Goal: Task Accomplishment & Management: Complete application form

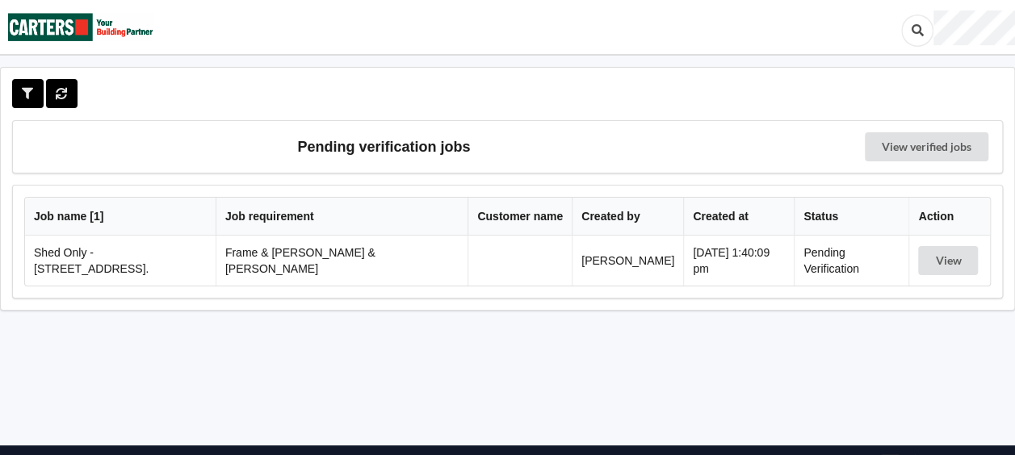
scroll to position [26, 0]
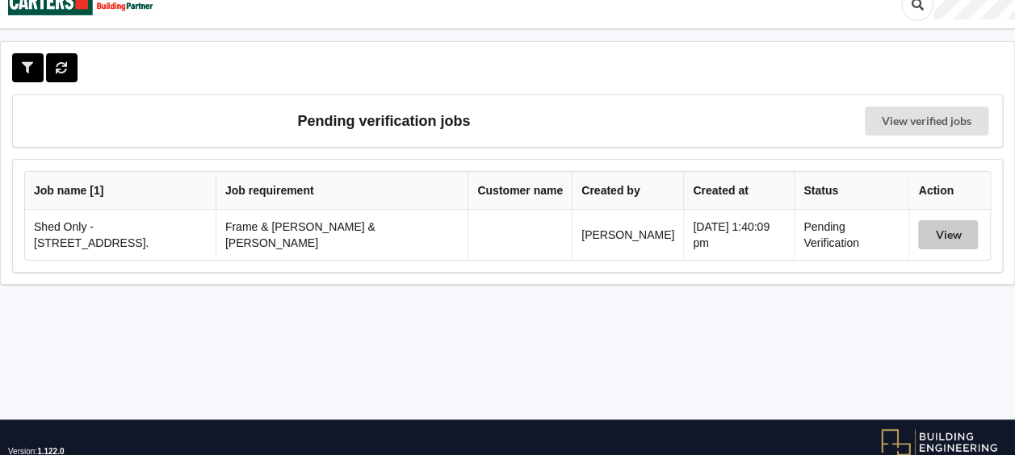
click at [933, 222] on button "View" at bounding box center [948, 234] width 60 height 29
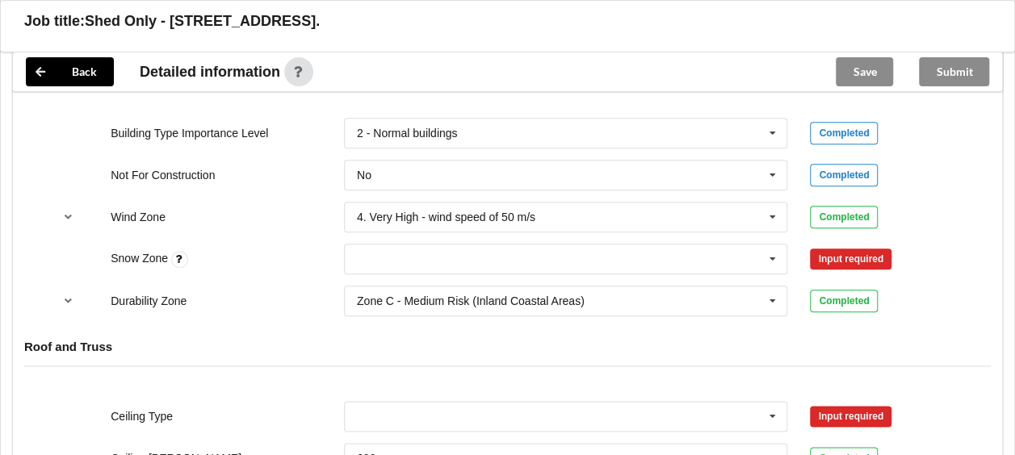
scroll to position [746, 0]
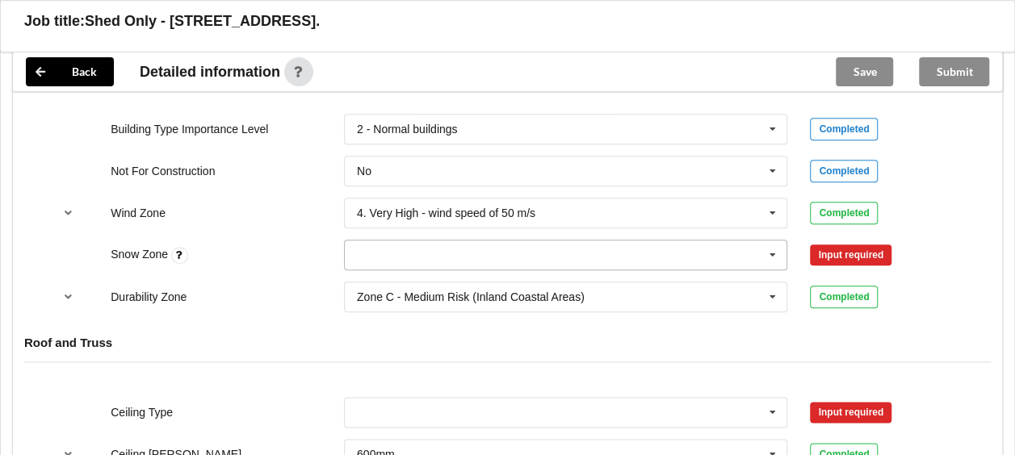
click at [775, 241] on icon at bounding box center [772, 256] width 24 height 30
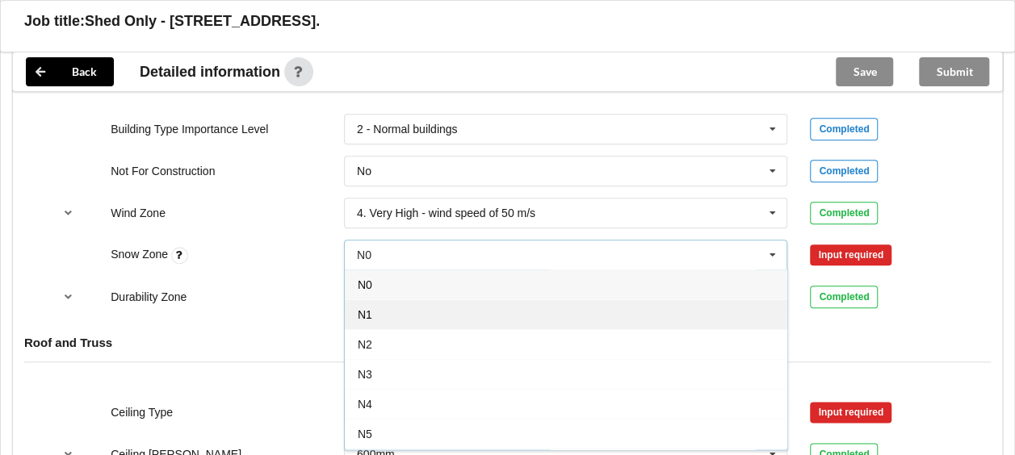
click at [564, 302] on div "N1" at bounding box center [566, 314] width 442 height 30
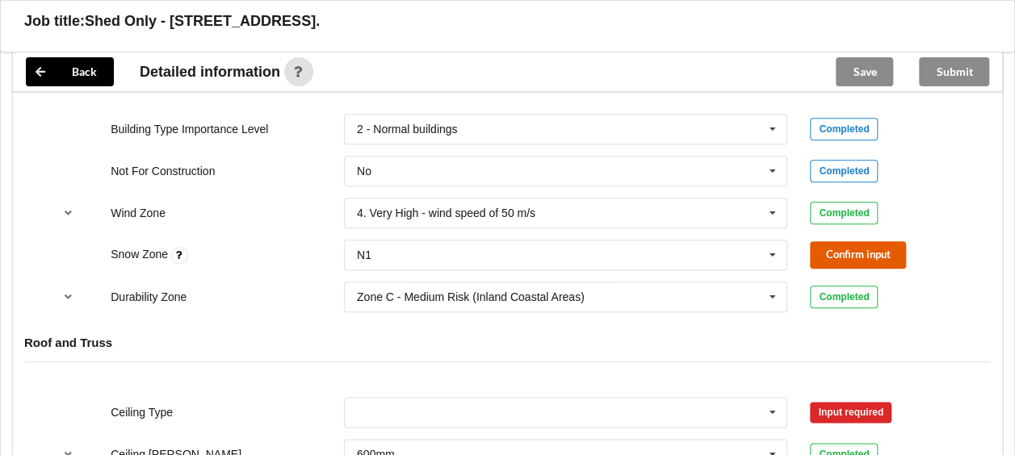
click at [827, 241] on button "Confirm input" at bounding box center [858, 254] width 96 height 27
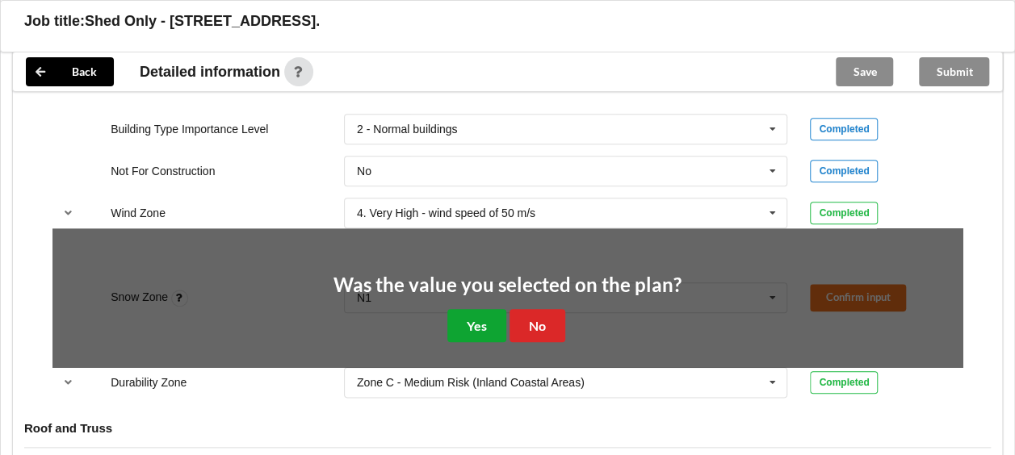
click at [494, 311] on button "Yes" at bounding box center [476, 325] width 59 height 33
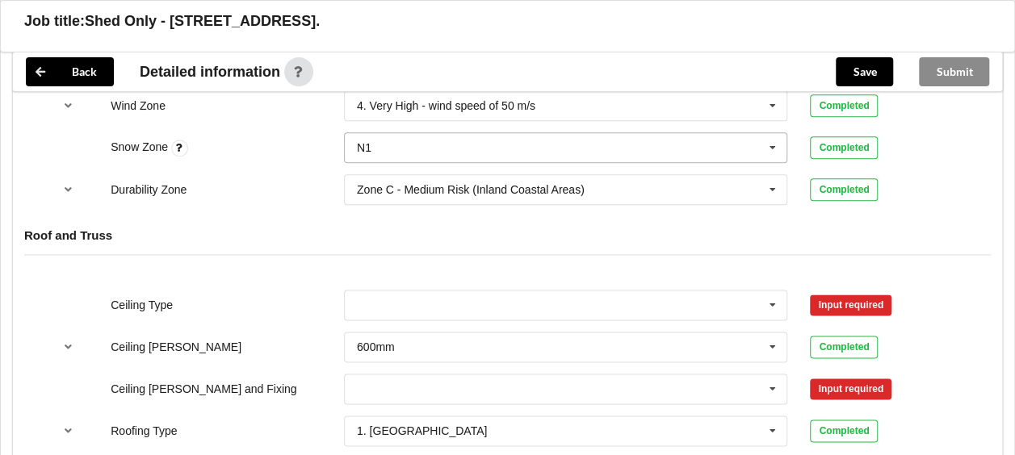
scroll to position [854, 0]
click at [766, 290] on icon at bounding box center [772, 305] width 24 height 30
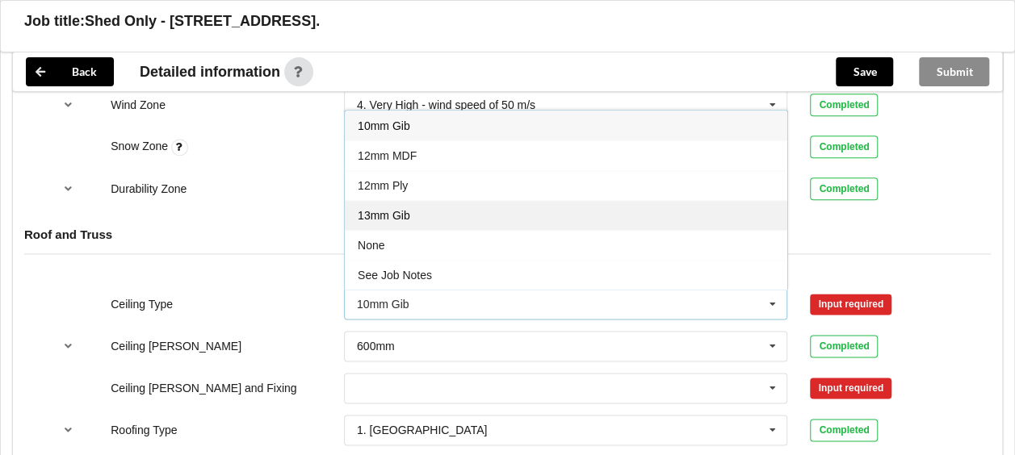
click at [615, 200] on div "13mm Gib" at bounding box center [566, 215] width 442 height 30
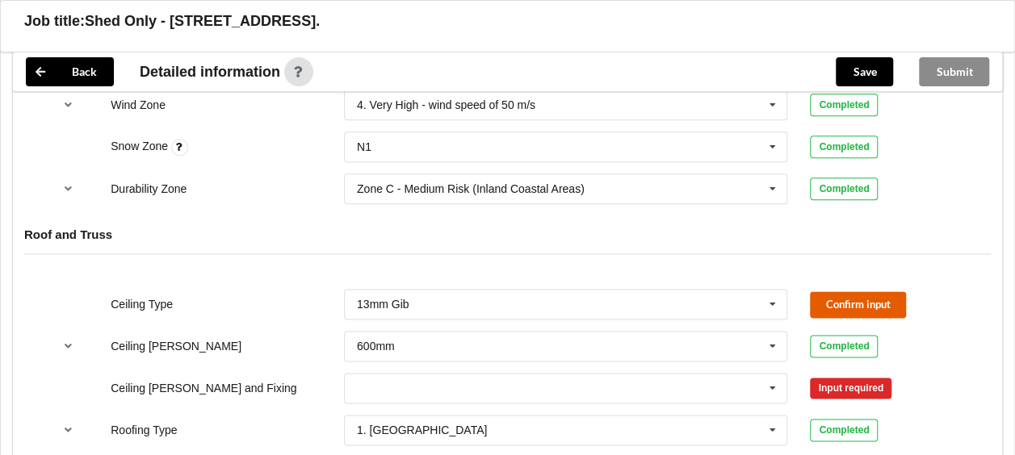
click at [878, 293] on button "Confirm input" at bounding box center [858, 304] width 96 height 27
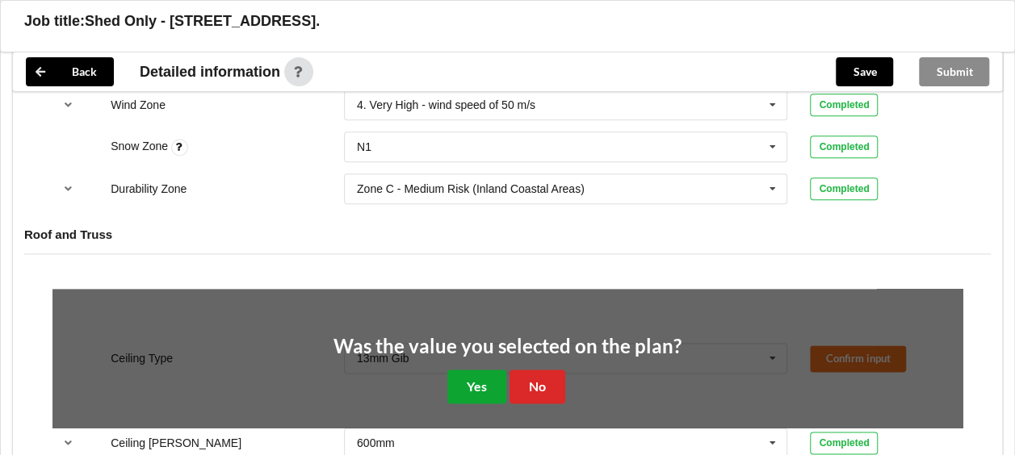
click at [478, 370] on button "Yes" at bounding box center [476, 386] width 59 height 33
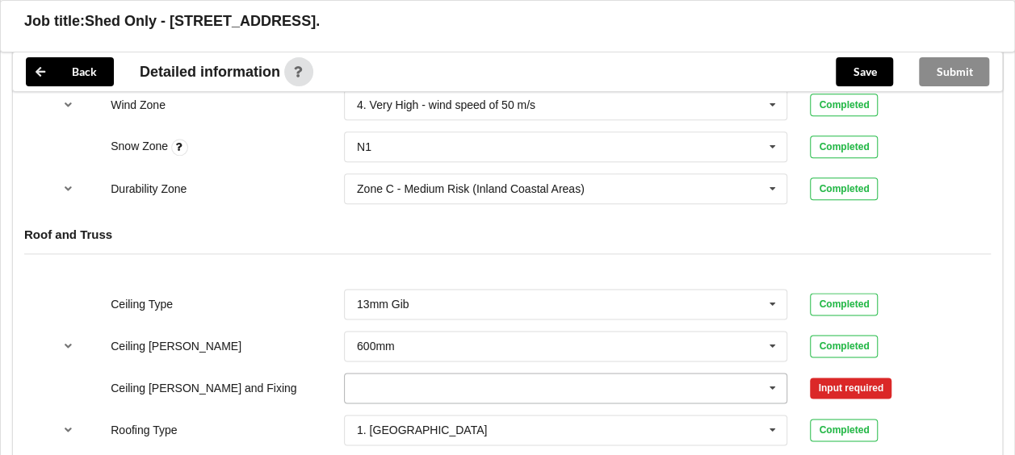
click at [781, 374] on icon at bounding box center [772, 389] width 24 height 30
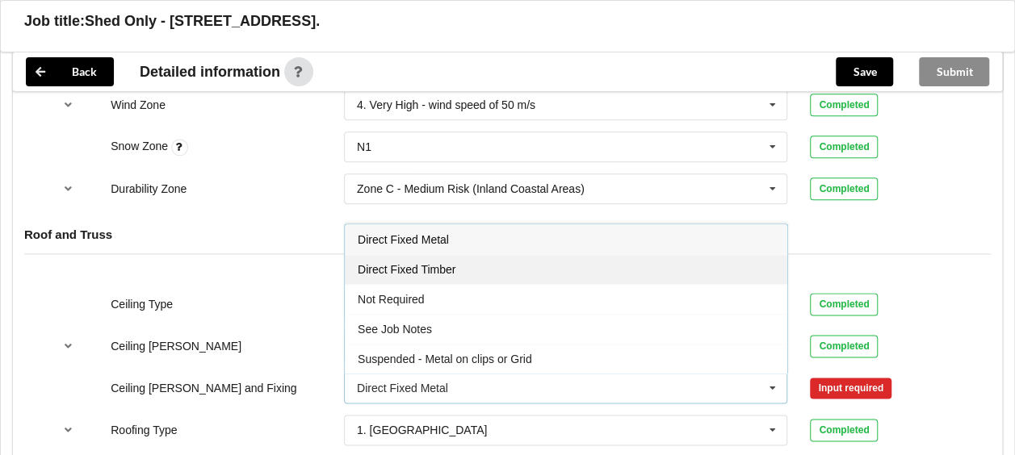
click at [651, 254] on div "Direct Fixed Timber" at bounding box center [566, 269] width 442 height 30
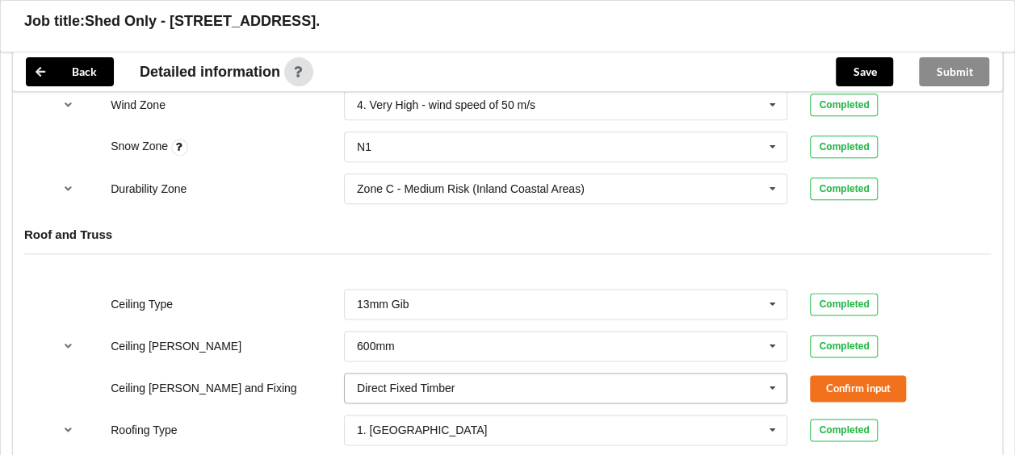
click at [721, 380] on input "text" at bounding box center [566, 388] width 442 height 29
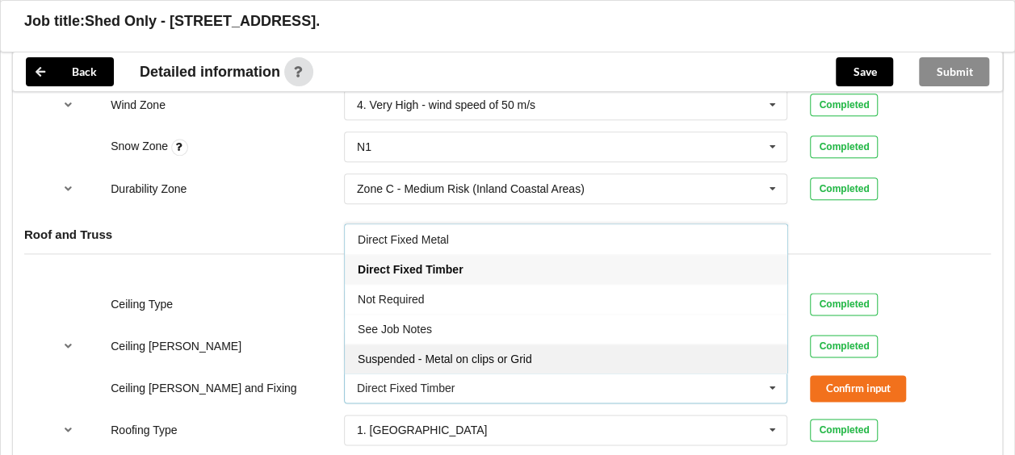
click at [660, 344] on div "Suspended - Metal on clips or Grid" at bounding box center [566, 359] width 442 height 30
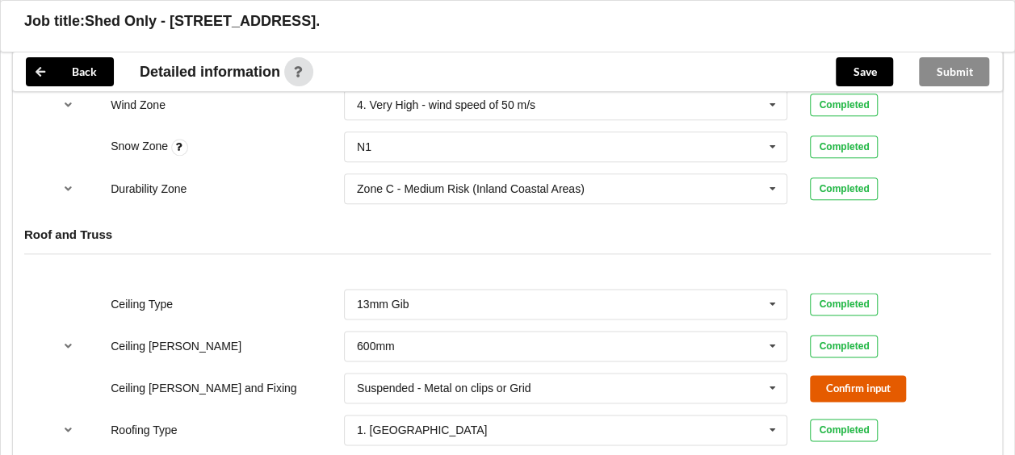
click at [854, 375] on button "Confirm input" at bounding box center [858, 388] width 96 height 27
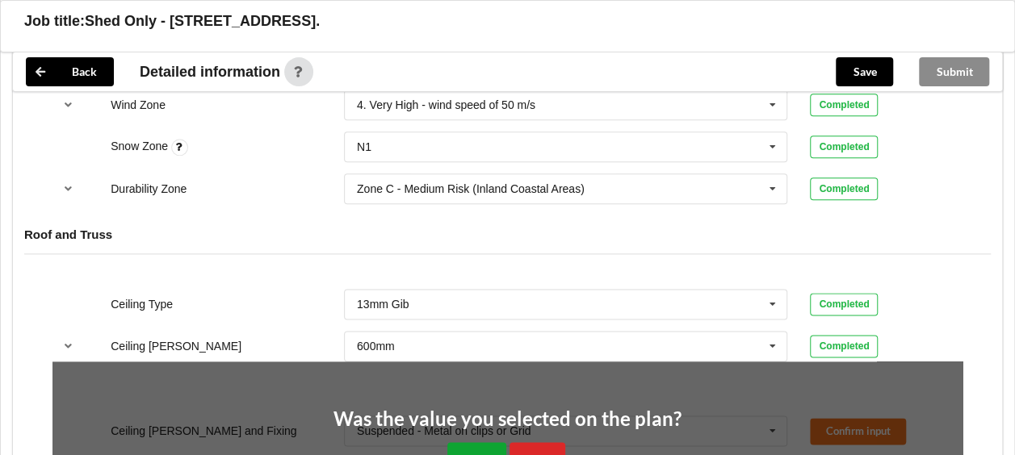
click at [486, 442] on button "Yes" at bounding box center [476, 458] width 59 height 33
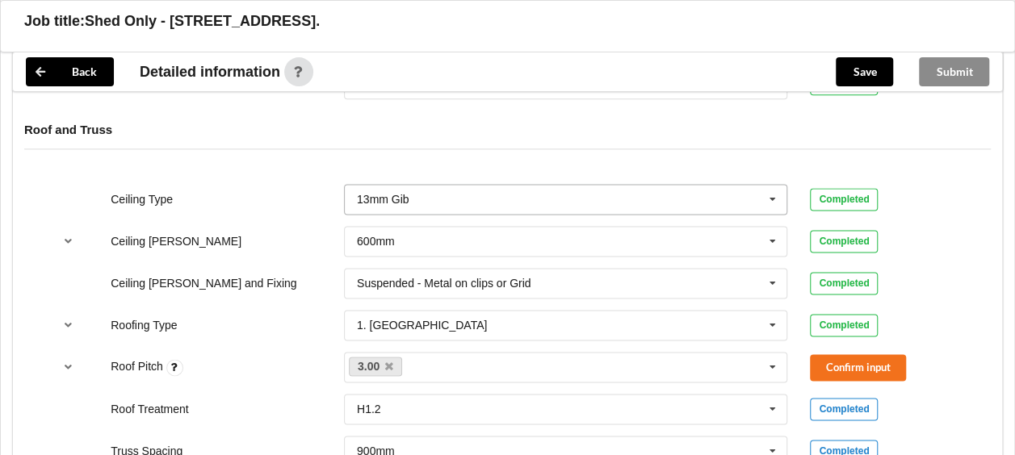
scroll to position [962, 0]
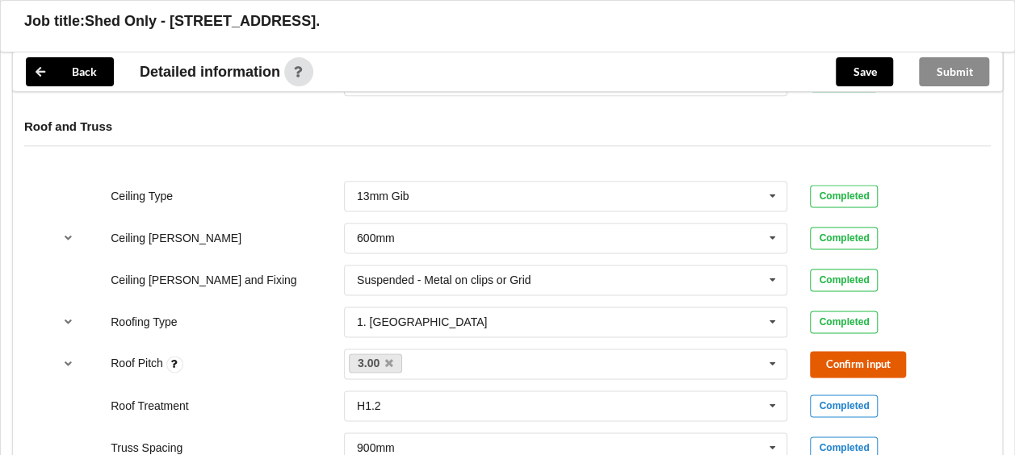
click at [822, 351] on button "Confirm input" at bounding box center [858, 364] width 96 height 27
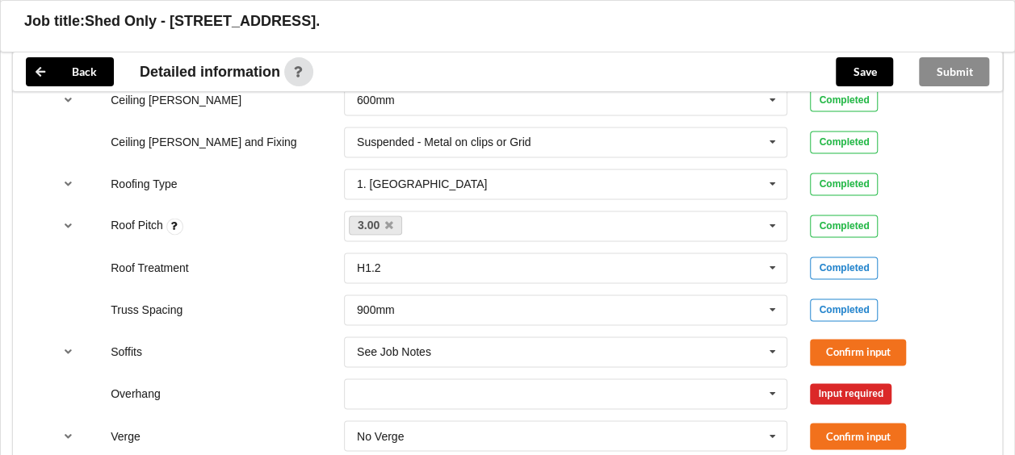
scroll to position [1112, 0]
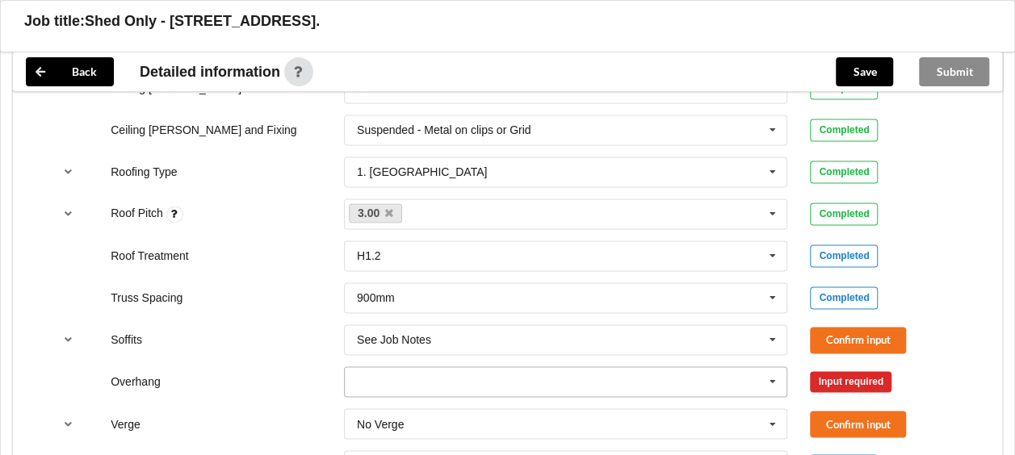
click at [770, 367] on icon at bounding box center [772, 382] width 24 height 30
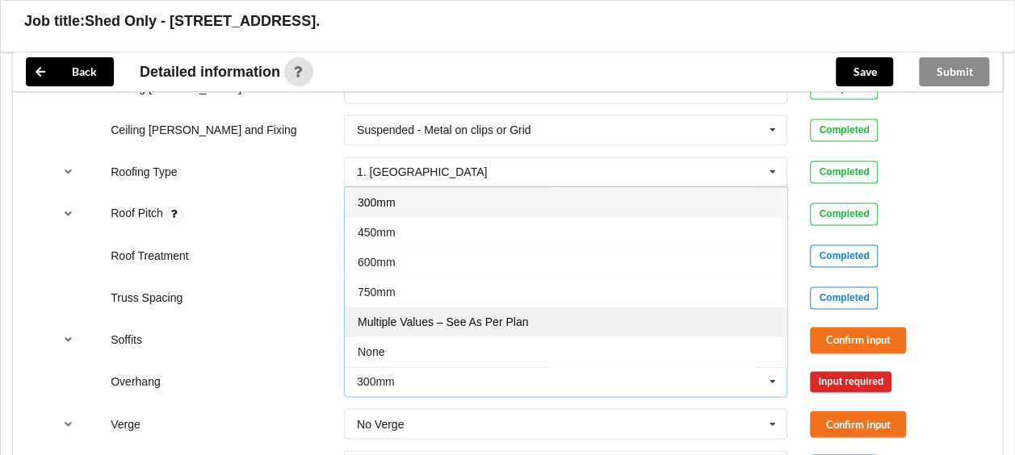
click at [735, 307] on div "Multiple Values – See As Per Plan" at bounding box center [566, 322] width 442 height 30
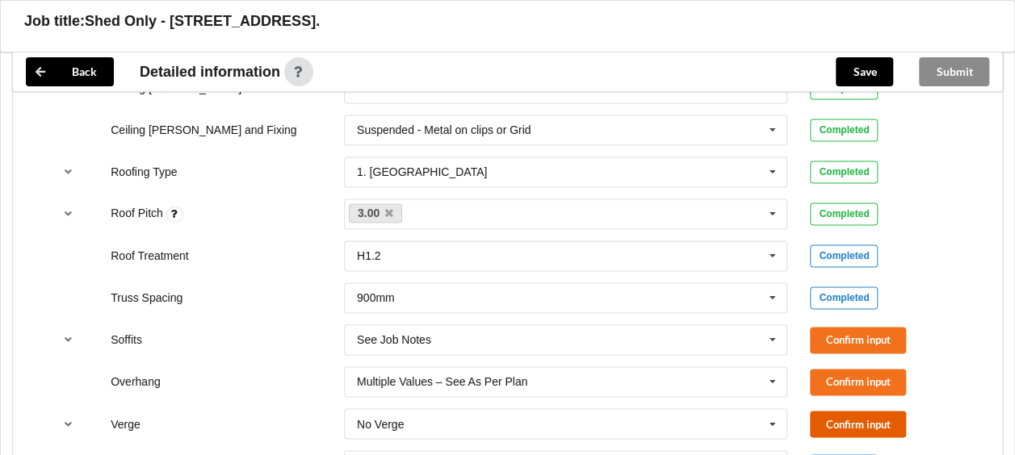
click at [848, 411] on button "Confirm input" at bounding box center [858, 424] width 96 height 27
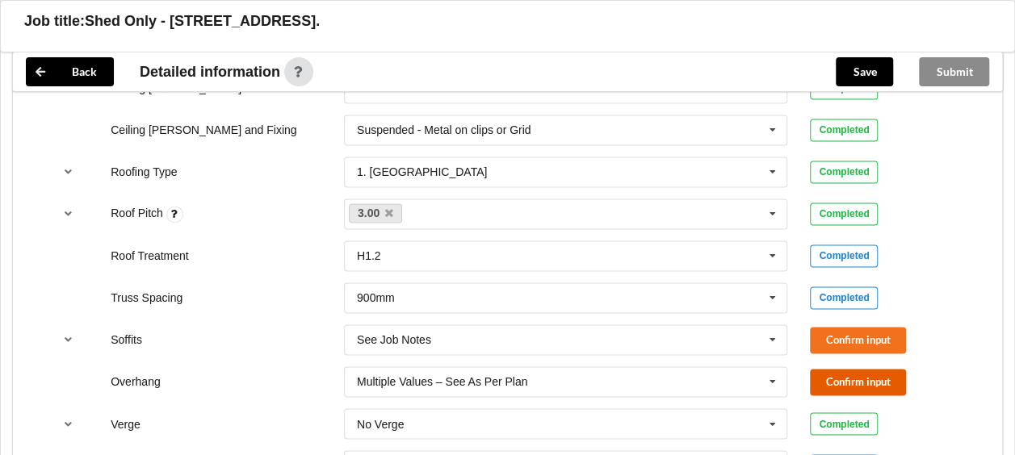
click at [837, 369] on button "Confirm input" at bounding box center [858, 382] width 96 height 27
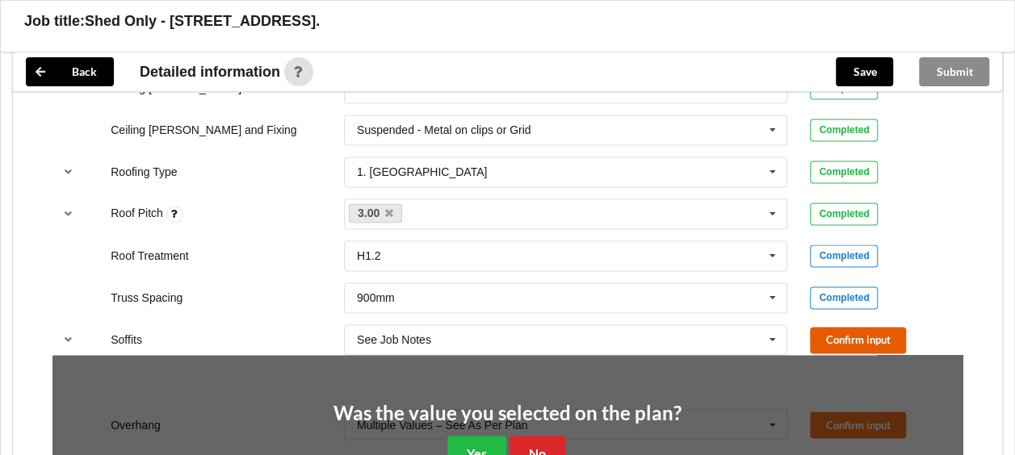
click at [832, 327] on button "Confirm input" at bounding box center [858, 340] width 96 height 27
click at [470, 436] on button "Yes" at bounding box center [476, 452] width 59 height 33
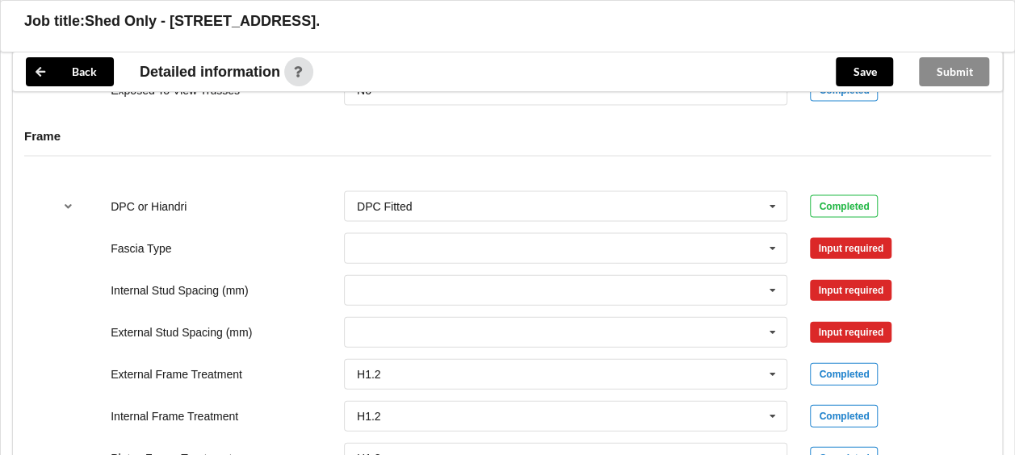
scroll to position [1651, 0]
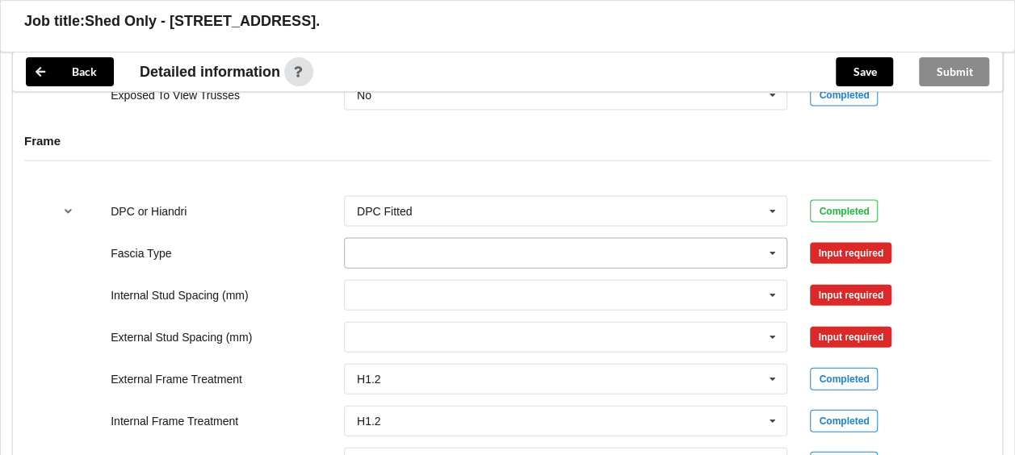
click at [781, 239] on icon at bounding box center [772, 254] width 24 height 30
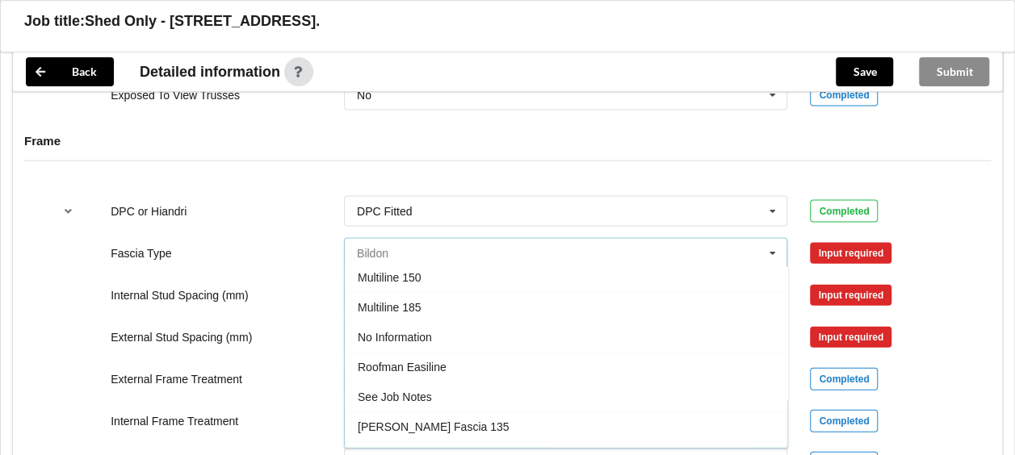
scroll to position [484, 0]
click at [593, 322] on div "No Information" at bounding box center [566, 337] width 442 height 30
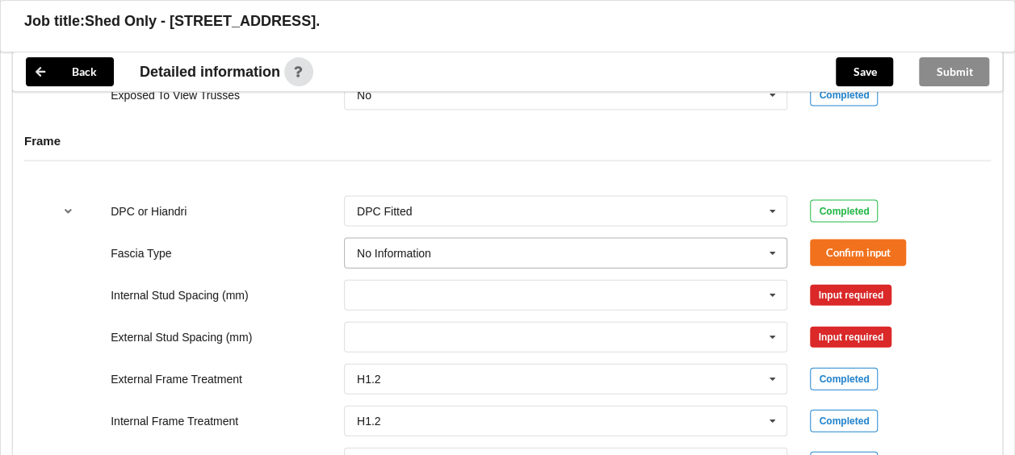
click at [754, 239] on input "text" at bounding box center [566, 253] width 442 height 29
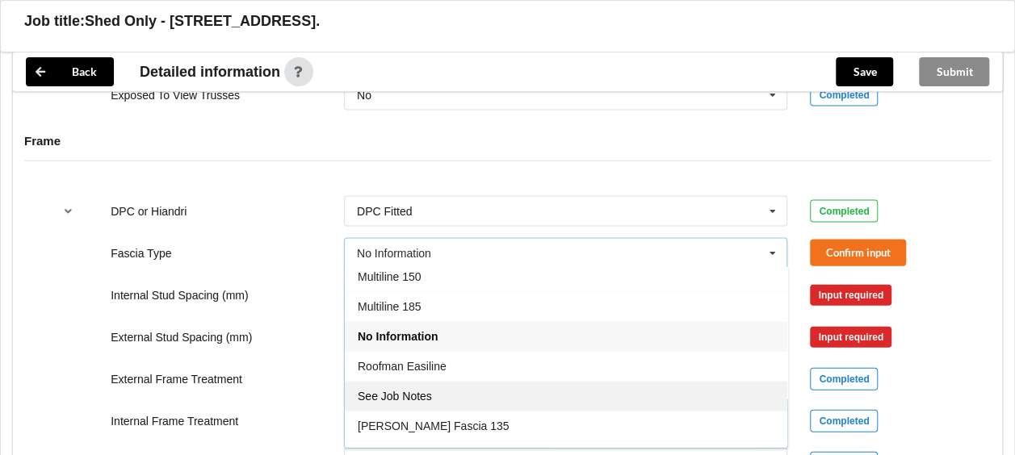
click at [607, 382] on div "See Job Notes" at bounding box center [566, 397] width 442 height 30
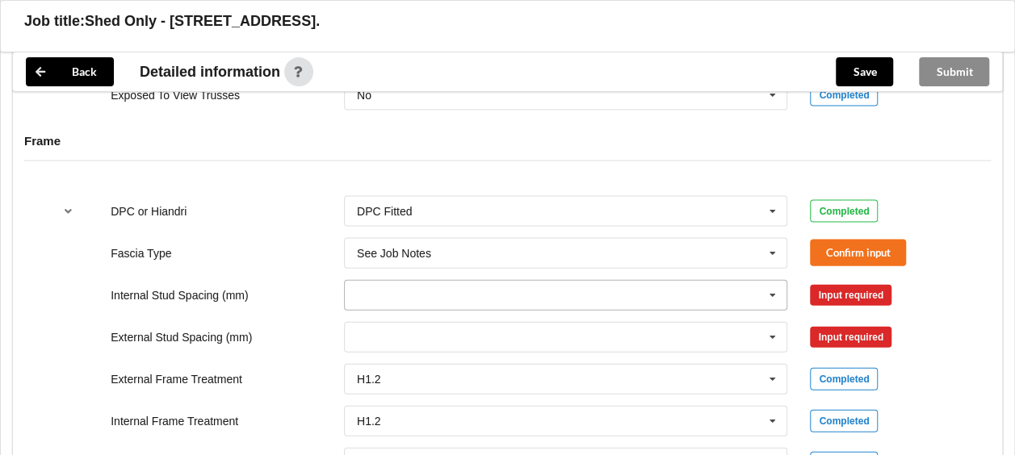
click at [759, 281] on input "text" at bounding box center [566, 295] width 442 height 29
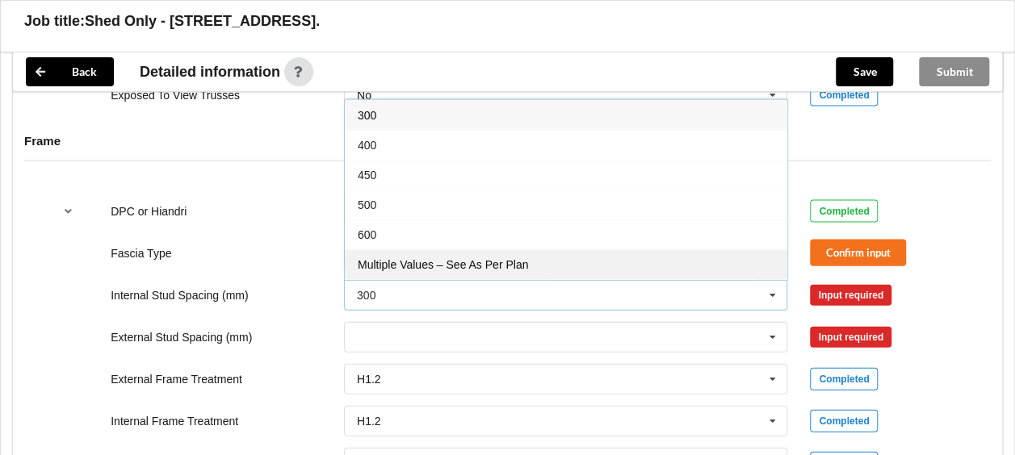
drag, startPoint x: 650, startPoint y: 253, endPoint x: 676, endPoint y: 307, distance: 59.6
click at [649, 253] on div "Multiple Values – See As Per Plan" at bounding box center [566, 264] width 442 height 30
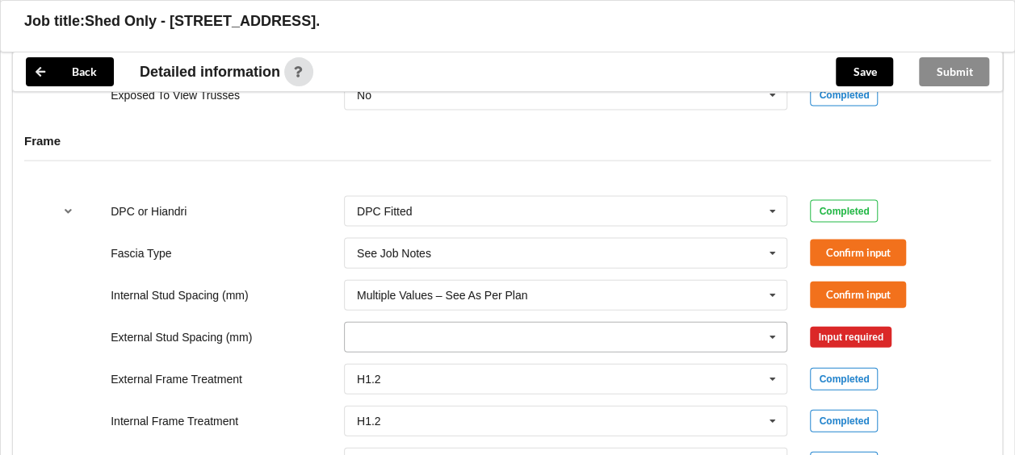
click at [711, 323] on input "text" at bounding box center [566, 337] width 442 height 29
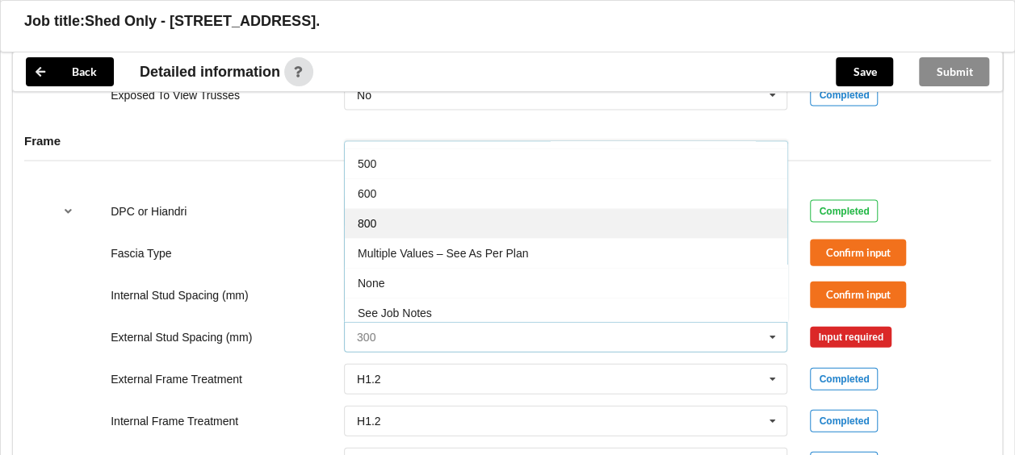
scroll to position [86, 0]
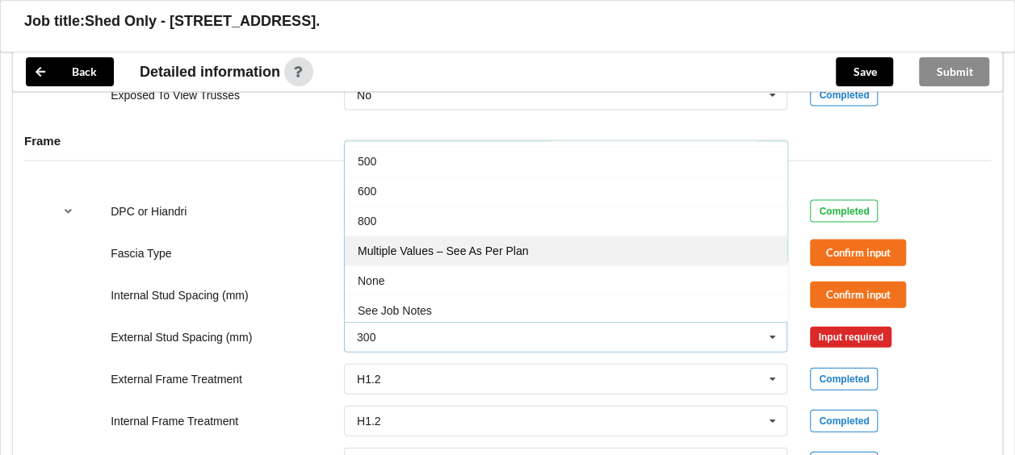
click at [633, 236] on div "Multiple Values – See As Per Plan" at bounding box center [566, 251] width 442 height 30
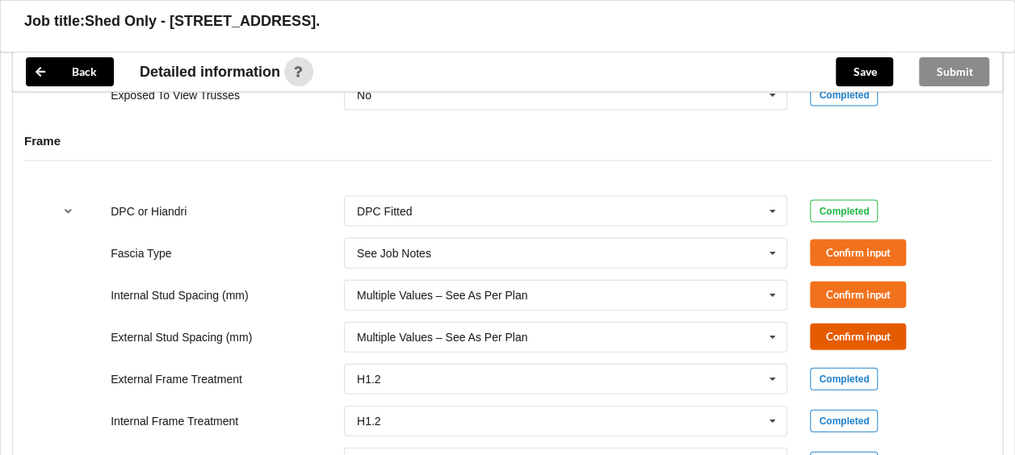
click at [846, 324] on button "Confirm input" at bounding box center [858, 337] width 96 height 27
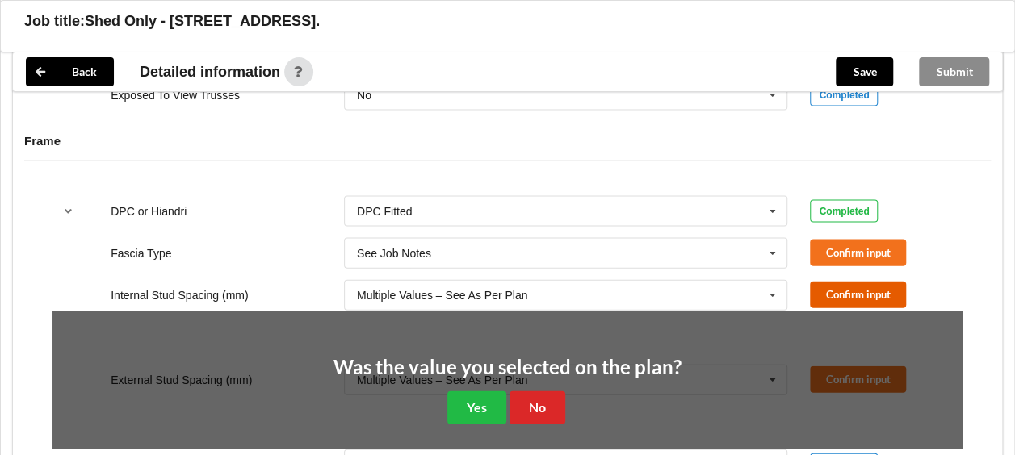
drag, startPoint x: 839, startPoint y: 276, endPoint x: 832, endPoint y: 245, distance: 31.3
click at [838, 282] on button "Confirm input" at bounding box center [858, 295] width 96 height 27
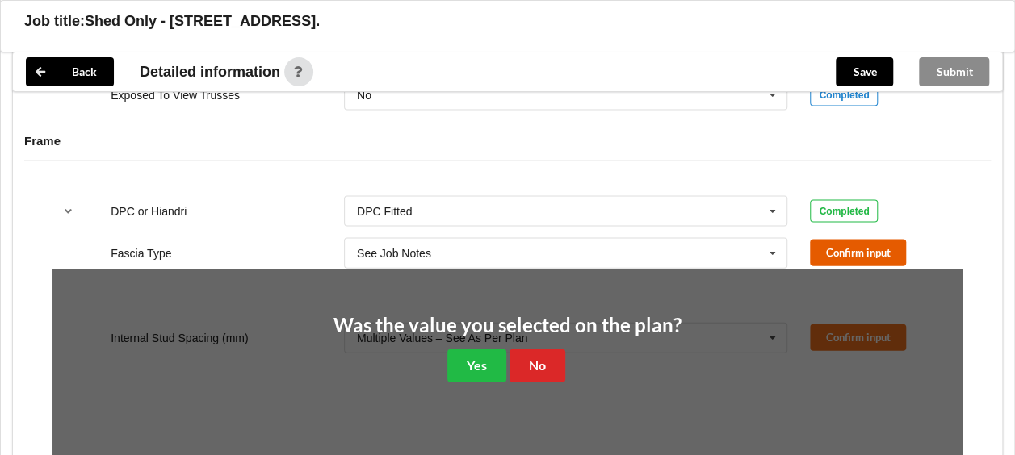
click at [831, 240] on button "Confirm input" at bounding box center [858, 253] width 96 height 27
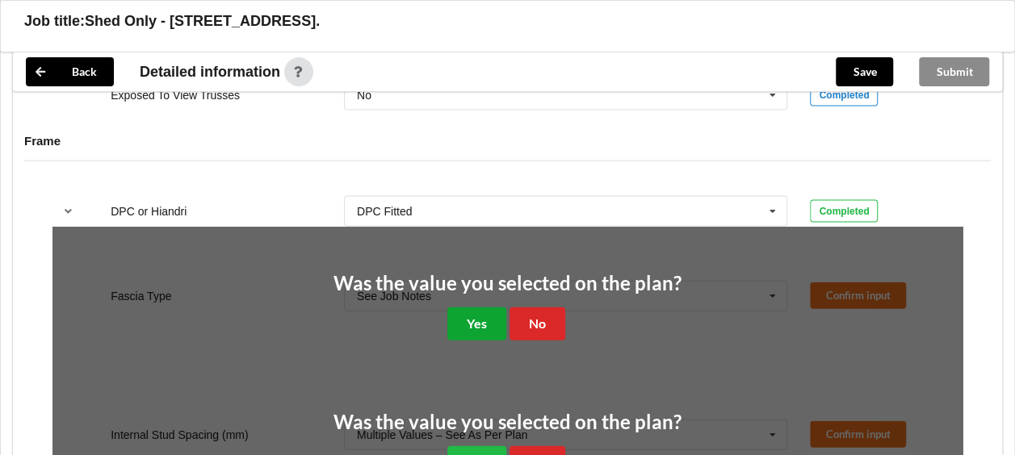
click at [468, 308] on button "Yes" at bounding box center [476, 324] width 59 height 33
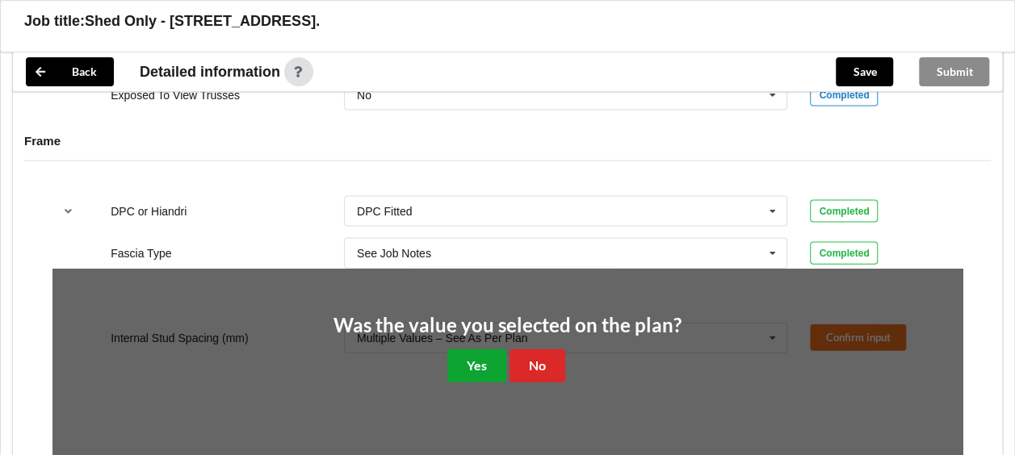
click at [488, 357] on button "Yes" at bounding box center [476, 366] width 59 height 33
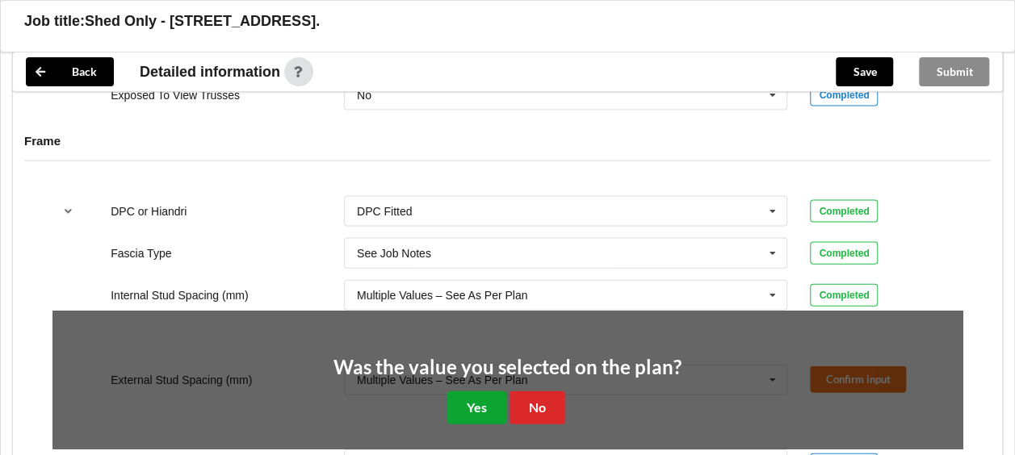
click at [491, 400] on button "Yes" at bounding box center [476, 407] width 59 height 33
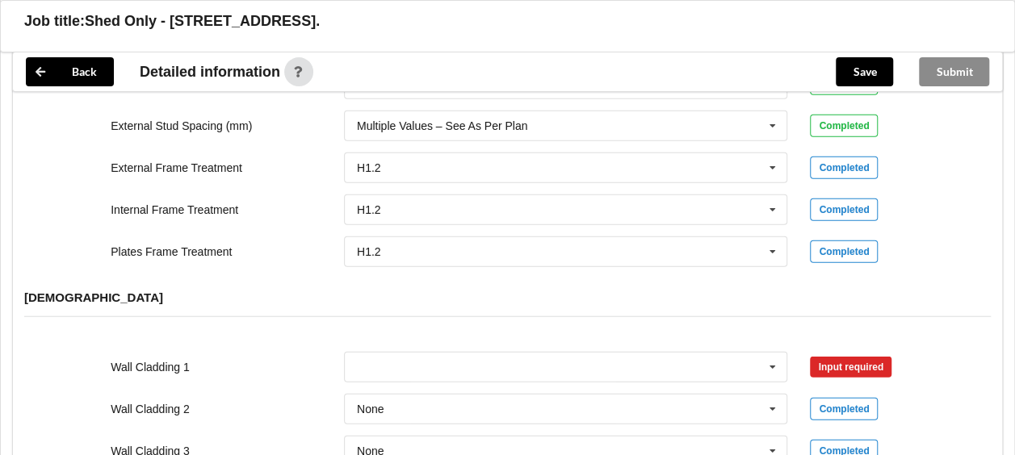
scroll to position [2051, 0]
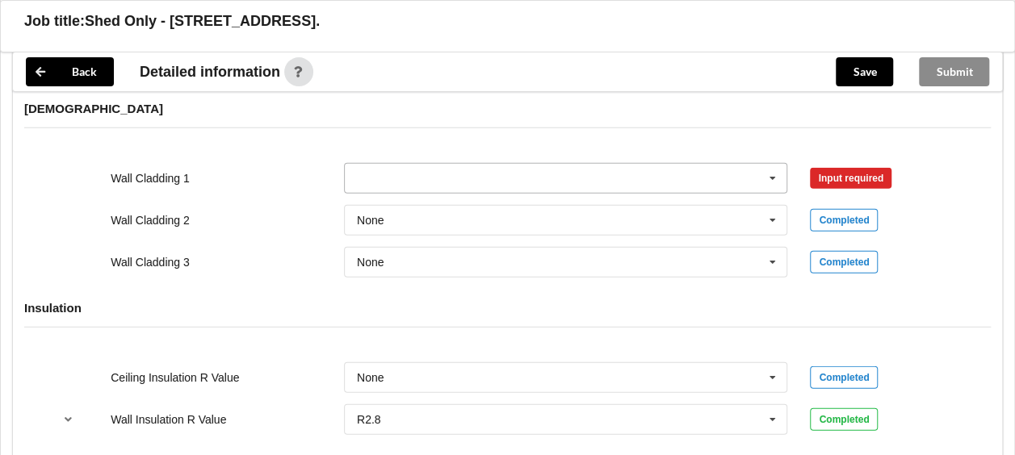
click at [761, 164] on icon at bounding box center [772, 179] width 24 height 30
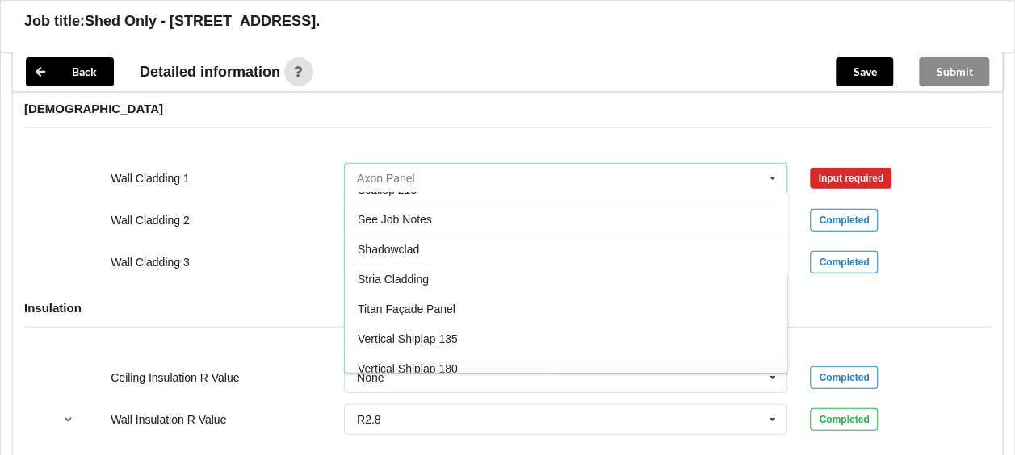
scroll to position [2108, 0]
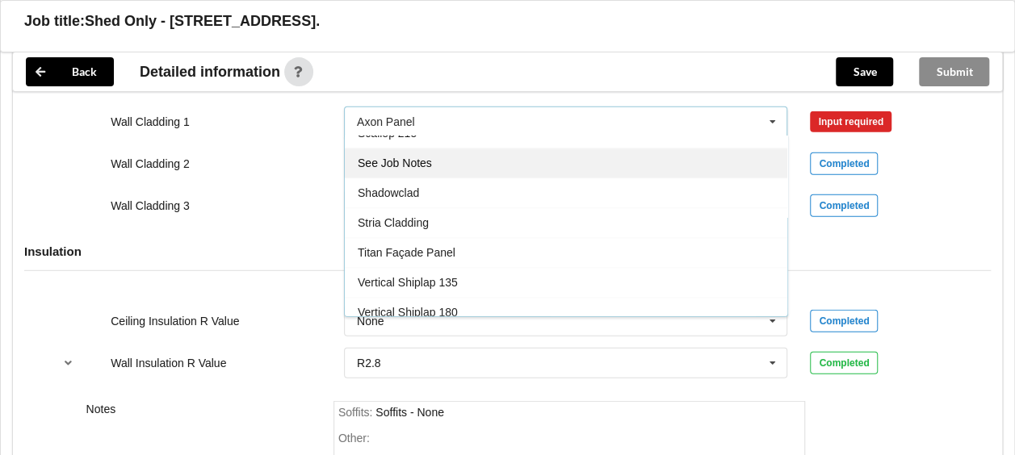
click at [588, 149] on div "See Job Notes" at bounding box center [566, 164] width 442 height 30
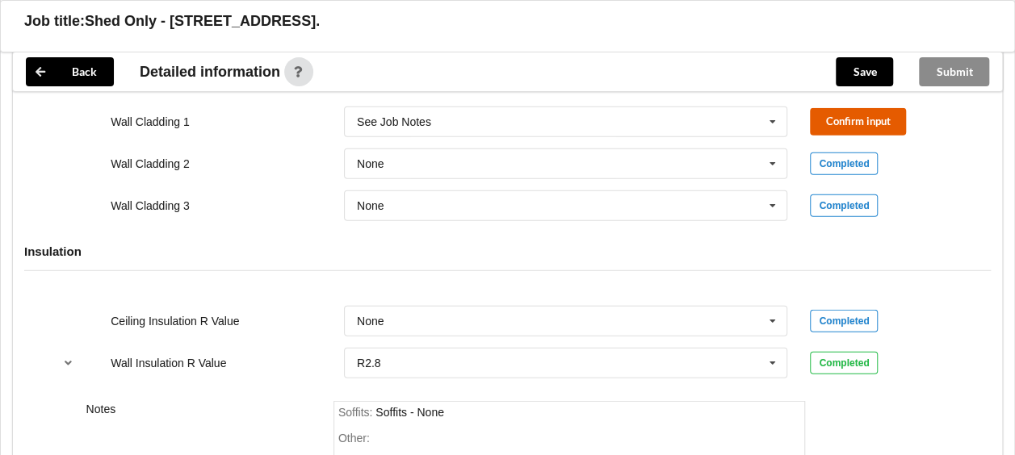
click at [819, 108] on button "Confirm input" at bounding box center [858, 121] width 96 height 27
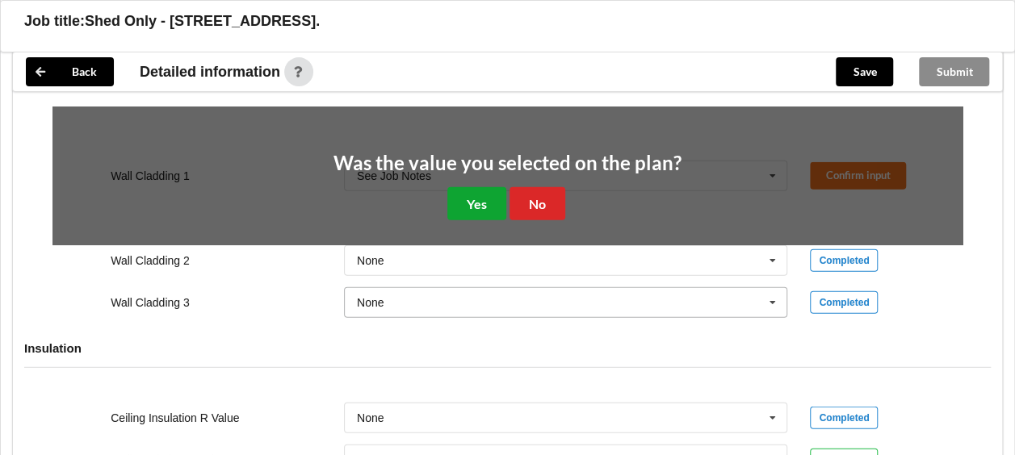
drag, startPoint x: 455, startPoint y: 187, endPoint x: 462, endPoint y: 199, distance: 13.7
click at [456, 187] on button "Yes" at bounding box center [476, 203] width 59 height 33
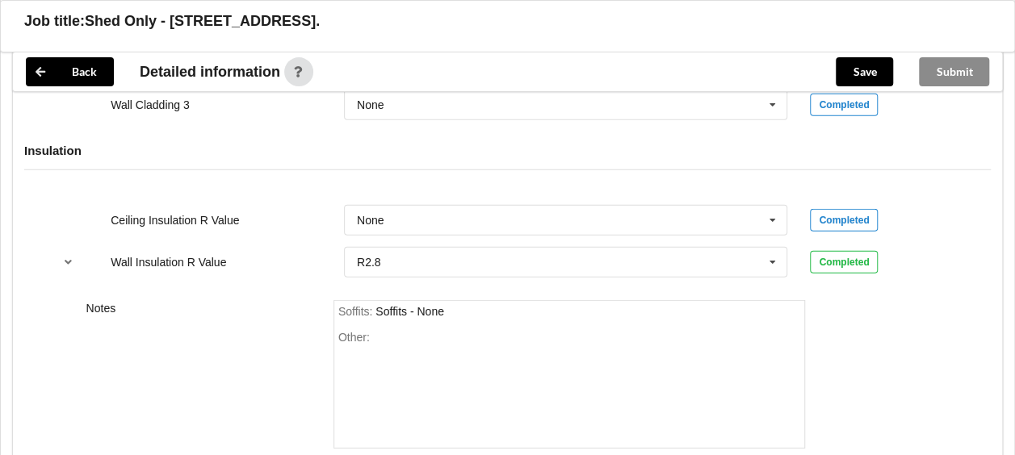
scroll to position [2209, 0]
click at [414, 330] on div "Other:" at bounding box center [569, 386] width 463 height 113
click at [862, 76] on button "Save" at bounding box center [863, 71] width 57 height 29
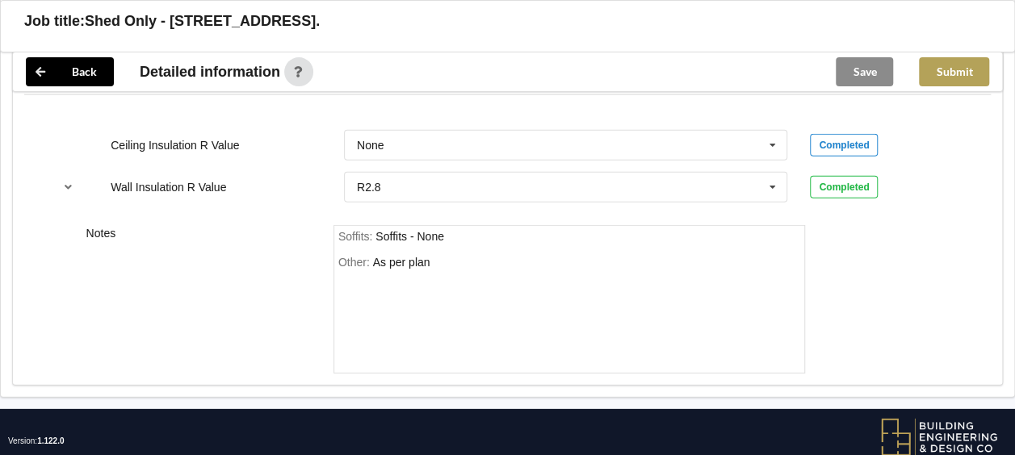
click at [940, 77] on button "Submit" at bounding box center [954, 71] width 70 height 29
